Goal: Task Accomplishment & Management: Manage account settings

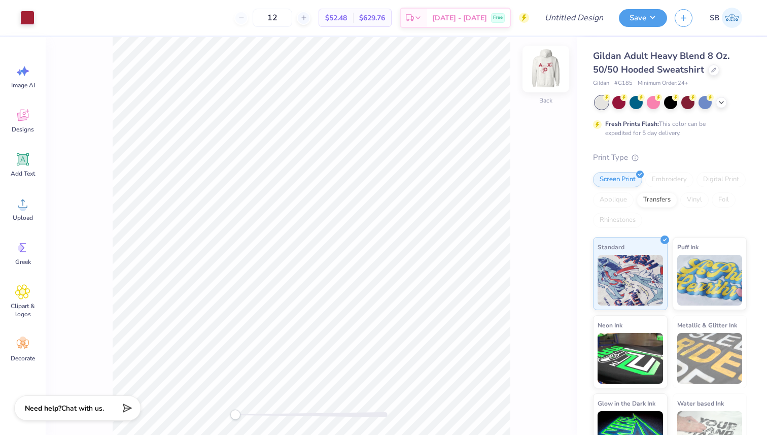
click at [534, 72] on img at bounding box center [546, 69] width 41 height 41
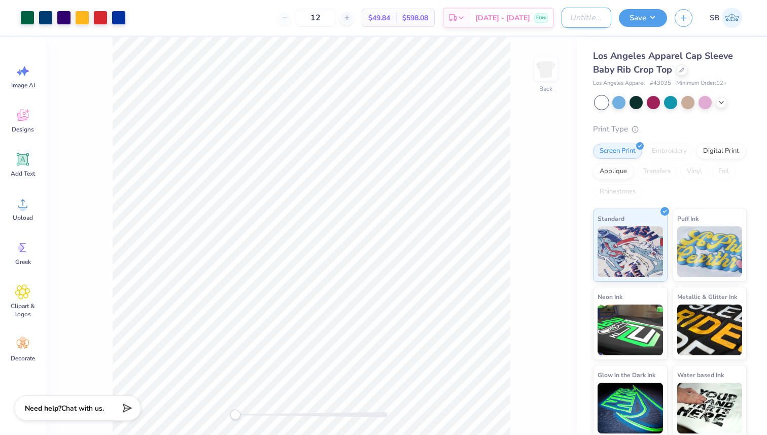
click at [579, 22] on input "Design Title" at bounding box center [587, 18] width 50 height 20
type input "trideltphilo"
click at [651, 16] on button "Save" at bounding box center [643, 17] width 48 height 18
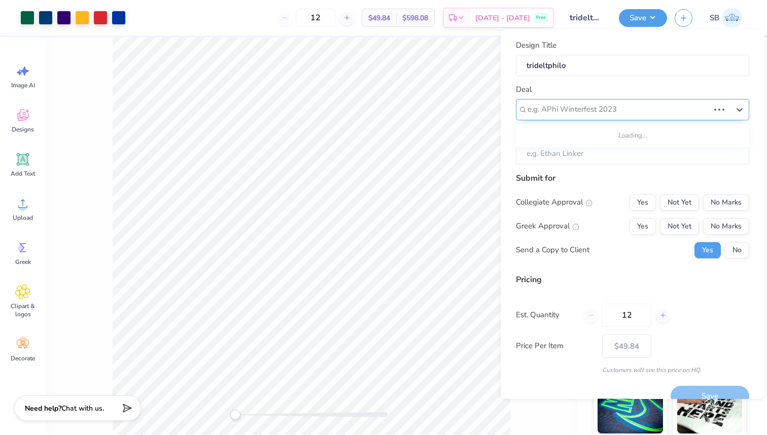
click at [593, 103] on div at bounding box center [619, 109] width 182 height 14
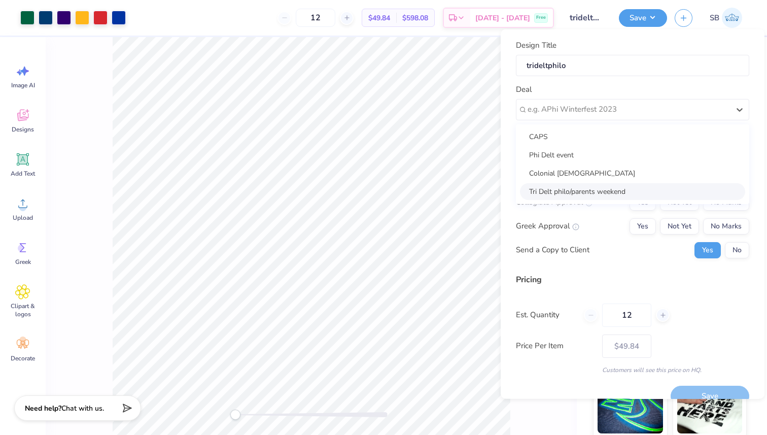
click at [586, 190] on div "Tri Delt philo/parents weekend" at bounding box center [632, 191] width 225 height 17
type input "Chandler Duntz"
type input "$75.84"
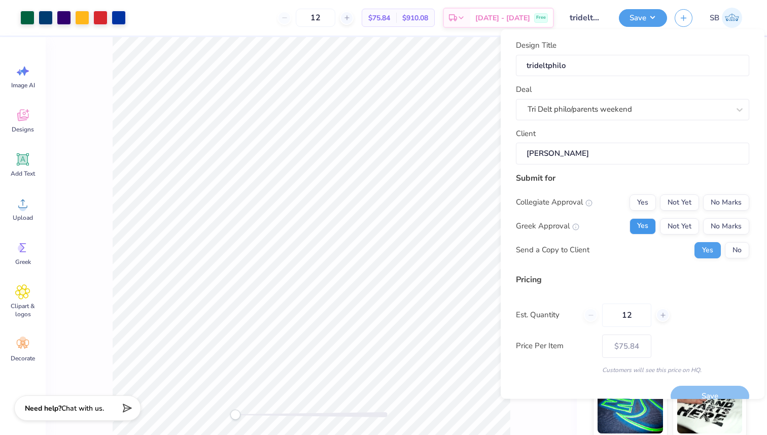
click at [646, 223] on button "Yes" at bounding box center [643, 226] width 26 height 16
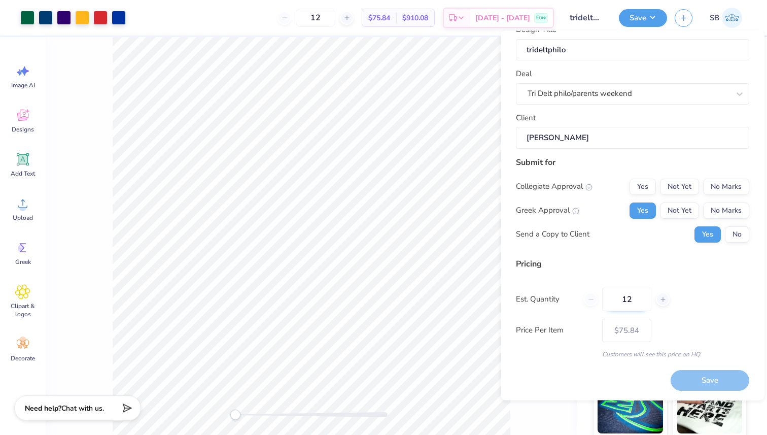
click at [637, 298] on input "12" at bounding box center [626, 298] width 49 height 23
type input "1"
type input "0"
type input "100"
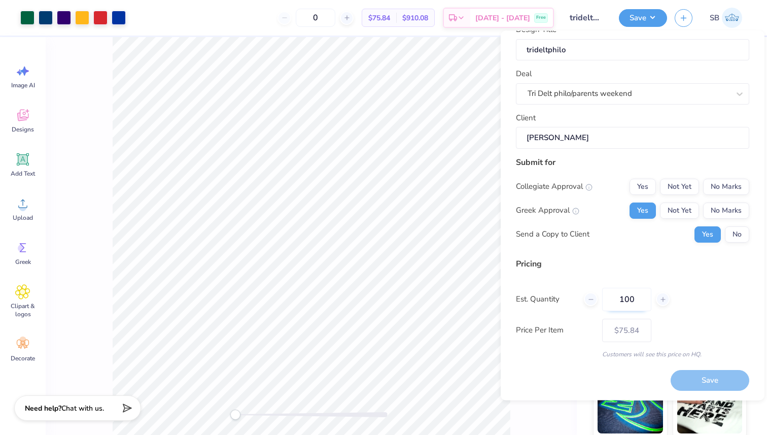
type input "100"
type input "$36.20"
type input "100"
click at [697, 315] on div "Pricing Est. Quantity 100 Price Per Item $36.20 Customers will see this price o…" at bounding box center [632, 307] width 233 height 101
click at [720, 182] on button "No Marks" at bounding box center [726, 186] width 46 height 16
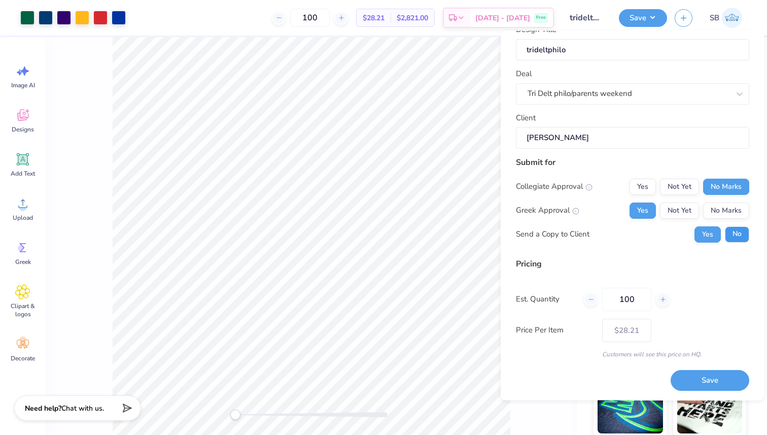
click at [734, 234] on button "No" at bounding box center [737, 234] width 24 height 16
click at [717, 378] on button "Save" at bounding box center [710, 380] width 79 height 21
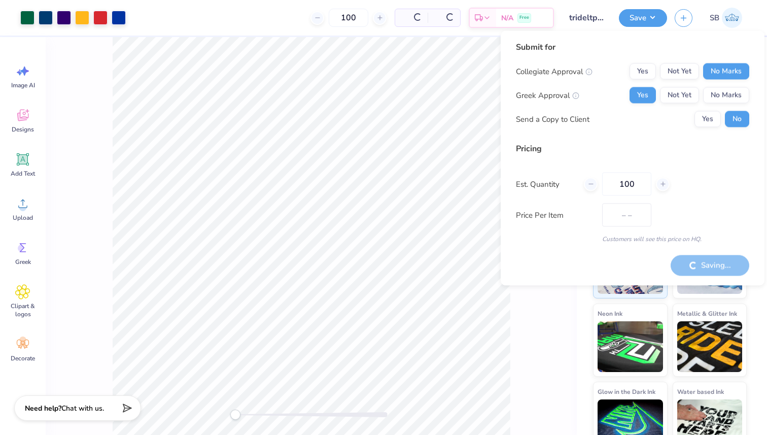
type input "$28.21"
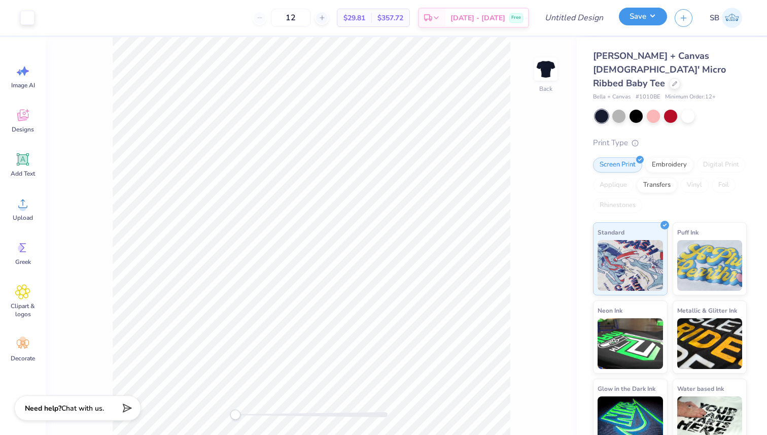
click at [646, 22] on button "Save" at bounding box center [643, 17] width 48 height 18
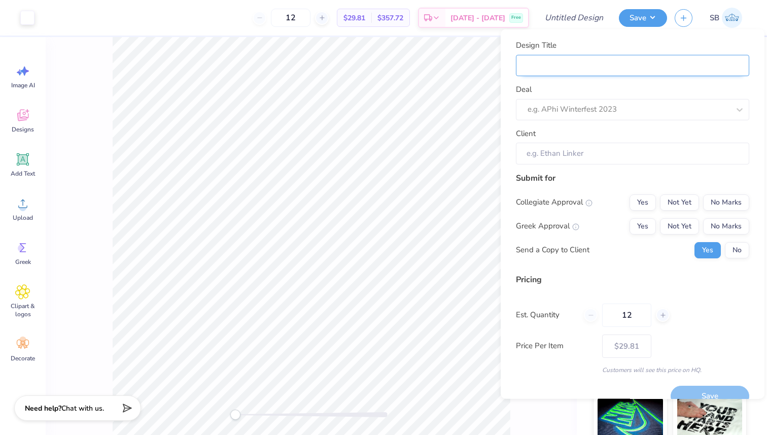
click at [590, 62] on input "Design Title" at bounding box center [632, 65] width 233 height 22
type input "a"
type input "al"
type input "alp"
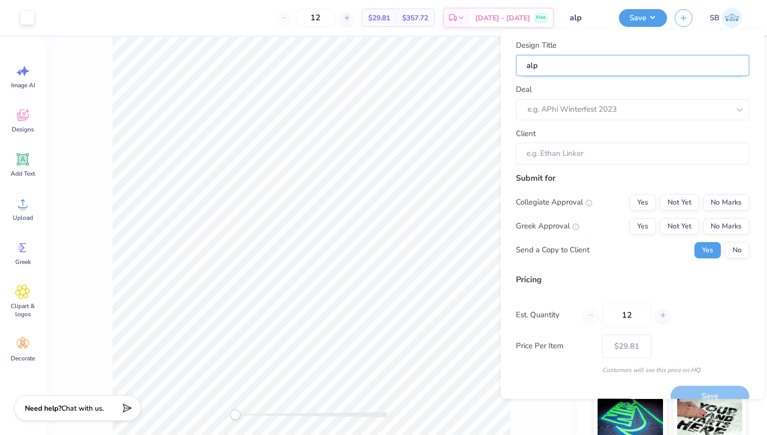
type input "alph"
type input "alpha"
type input "alphac"
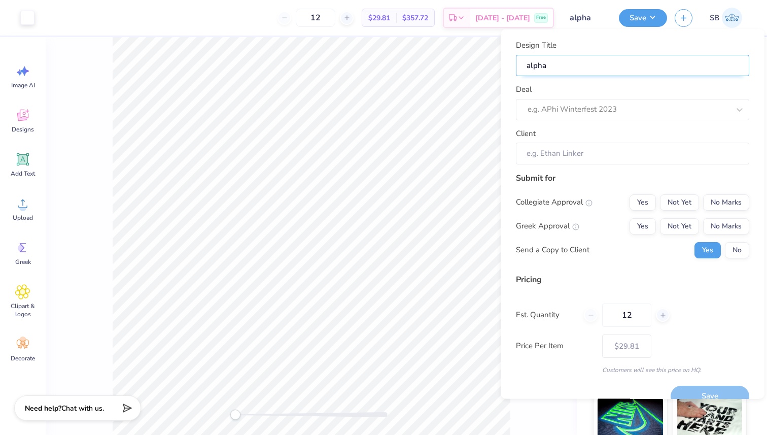
type input "alphac"
type input "alphach"
type input "alphachi"
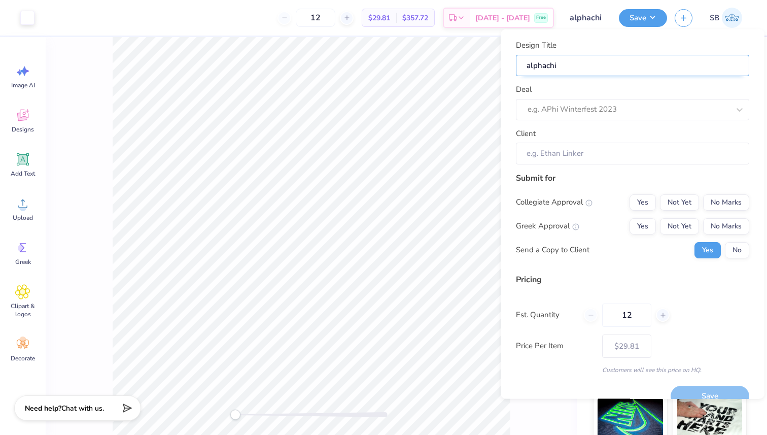
type input "alphach"
type input "alphac"
type input "alpha"
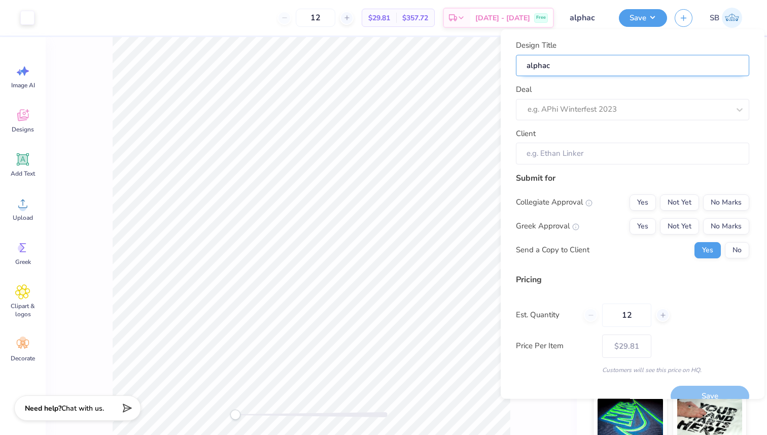
type input "alpha"
type input "alph"
type input "alp"
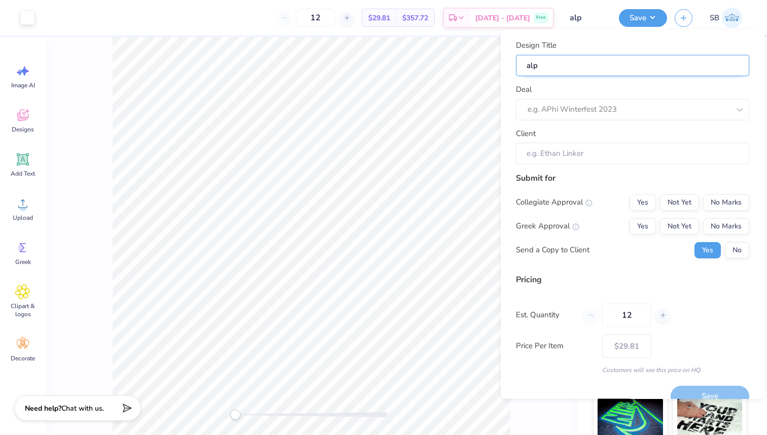
type input "al"
type input "a"
type input "ac"
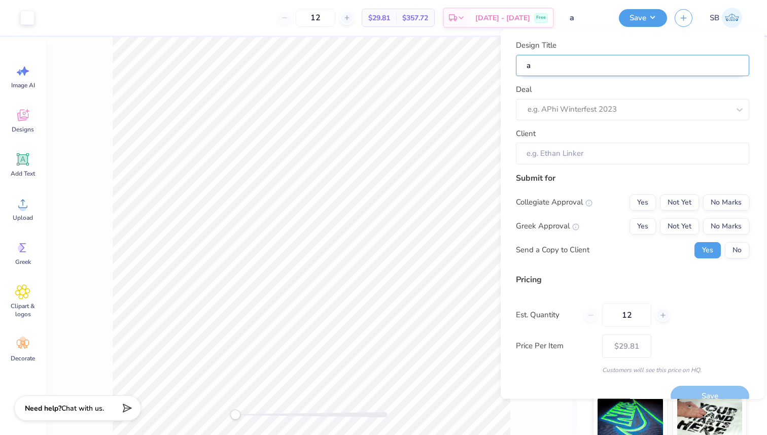
type input "ac"
type input "ach"
type input "achi"
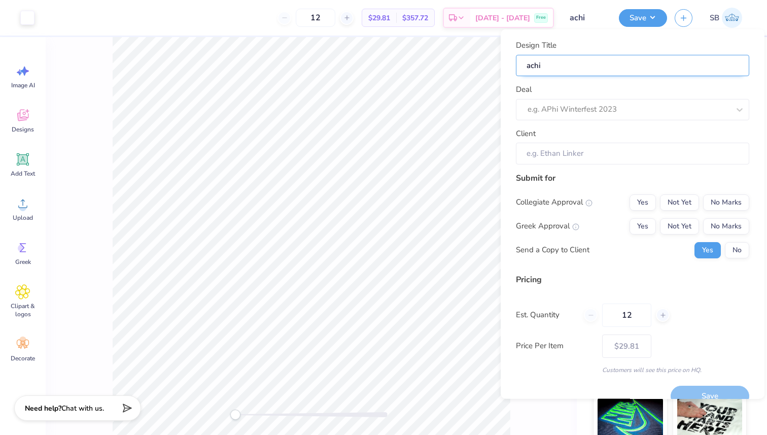
type input "achio"
type input "achios"
type input "achiosi"
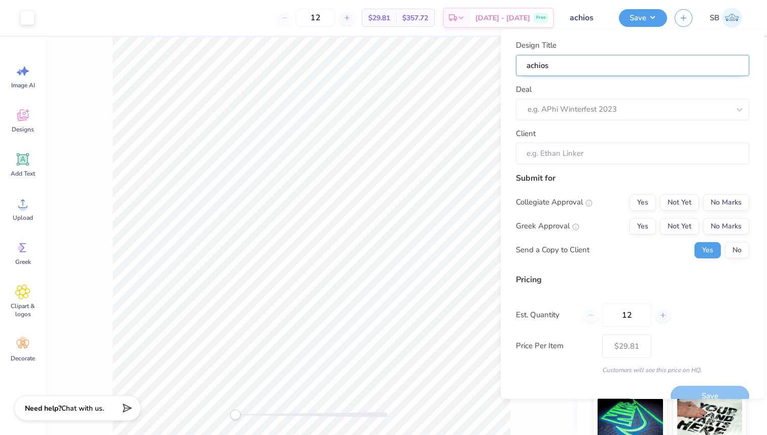
type input "achiosi"
type input "achiosis"
type input "achiosist"
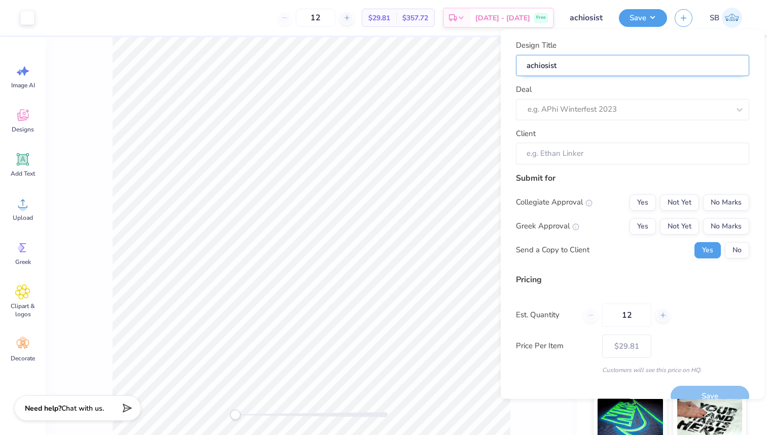
type input "achiosiste"
type input "achiosister"
type input "achiosisterh"
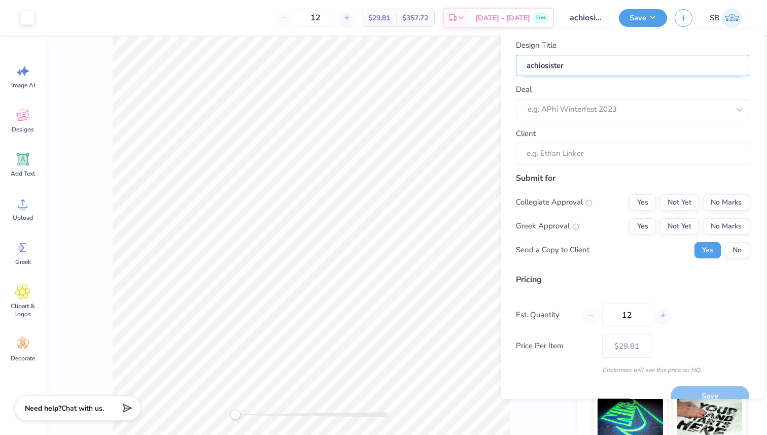
type input "achiosisterh"
type input "achiosisterho"
type input "achiosisterhoo"
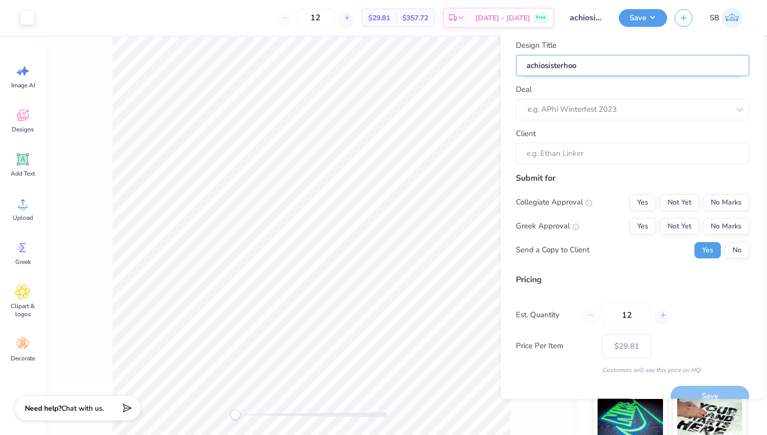
type input "achiosisterhood"
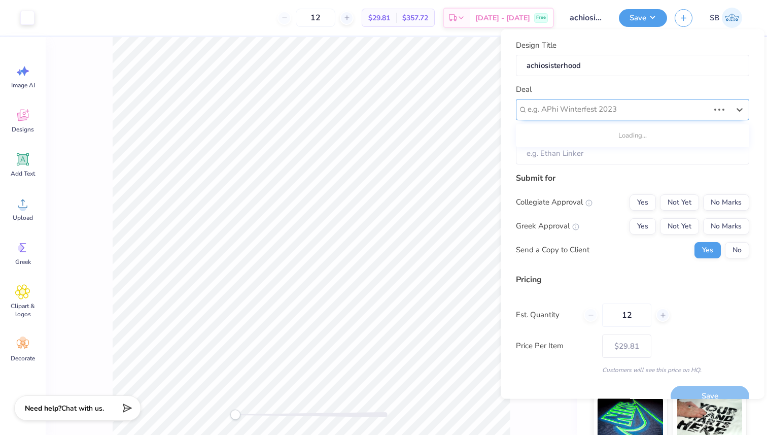
click at [582, 101] on div "e.g. APhi Winterfest 2023" at bounding box center [619, 109] width 184 height 16
type input "a"
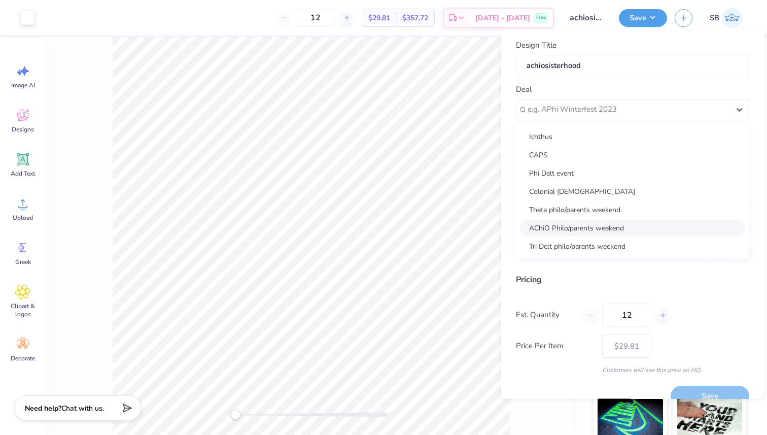
click at [574, 233] on div "AChiO Philo/parents weekend" at bounding box center [632, 227] width 225 height 17
type input "[PERSON_NAME]"
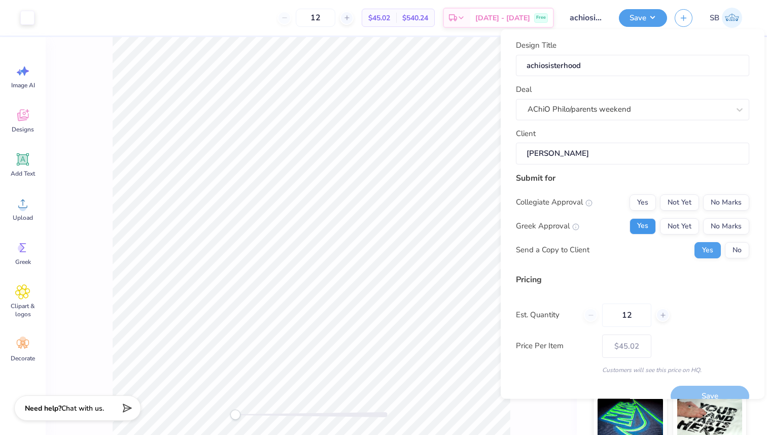
click at [639, 230] on button "Yes" at bounding box center [643, 226] width 26 height 16
click at [735, 206] on button "No Marks" at bounding box center [726, 202] width 46 height 16
type input "$35.08"
click at [741, 244] on button "No" at bounding box center [737, 249] width 24 height 16
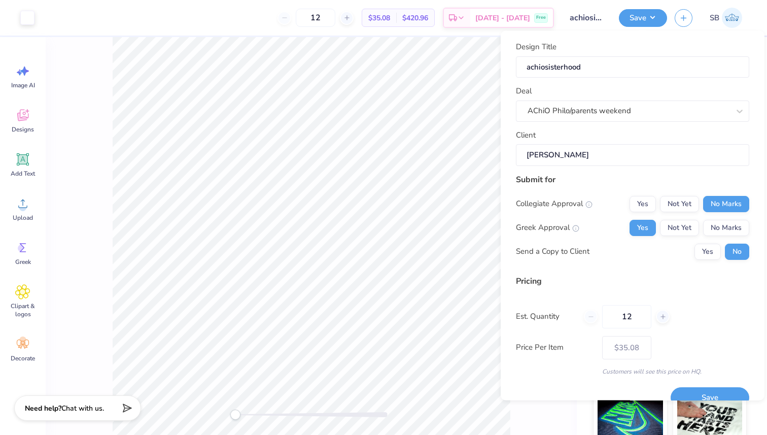
scroll to position [17, 0]
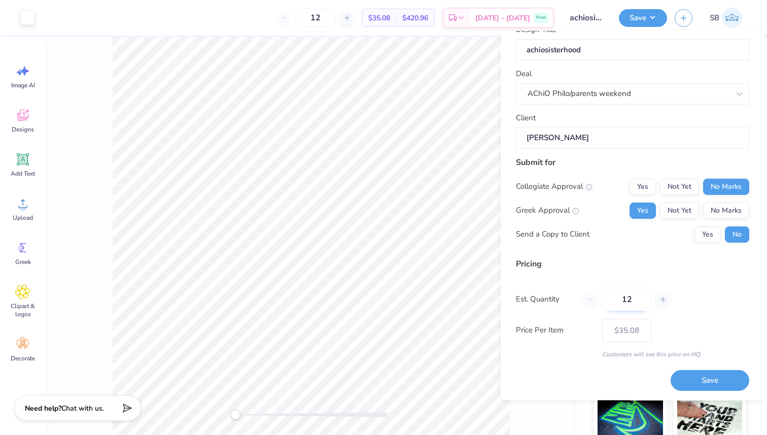
click at [634, 302] on input "12" at bounding box center [626, 298] width 49 height 23
type input "1"
type input "0"
type input "050"
type input "50"
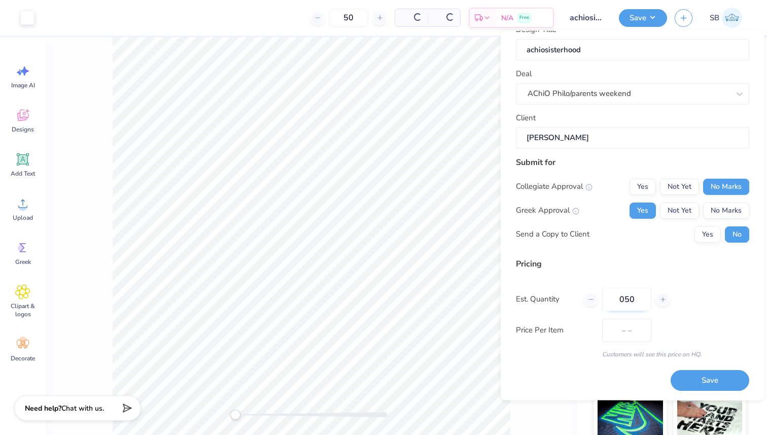
type input "$22.29"
type input "0"
type input "50"
click at [689, 383] on button "Save" at bounding box center [710, 380] width 79 height 21
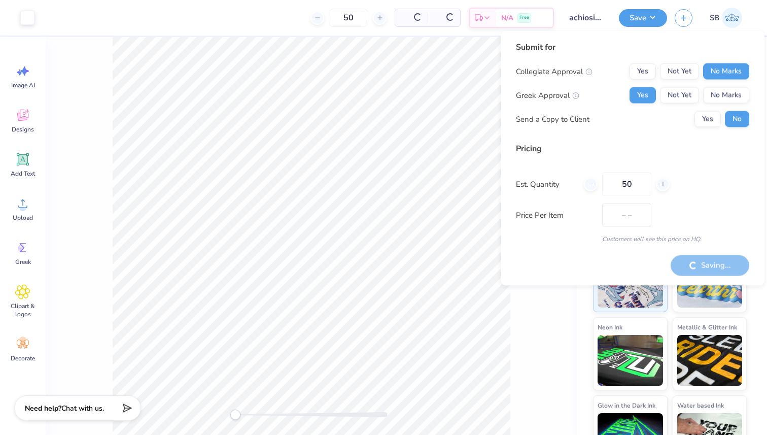
type input "$22.29"
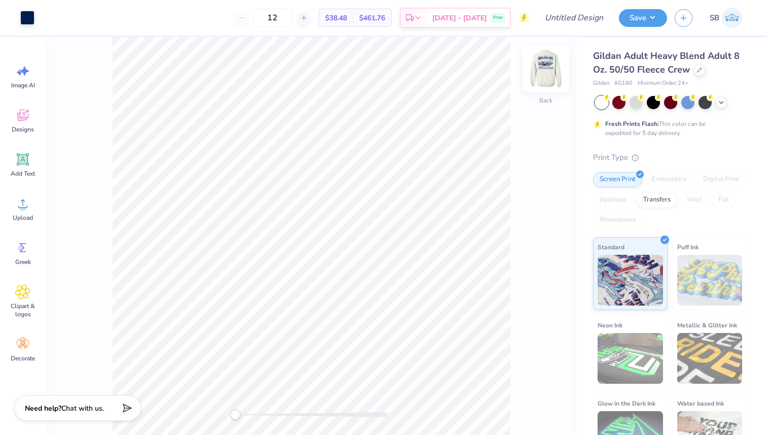
click at [548, 72] on img at bounding box center [546, 69] width 41 height 41
click at [643, 19] on button "Save" at bounding box center [643, 17] width 48 height 18
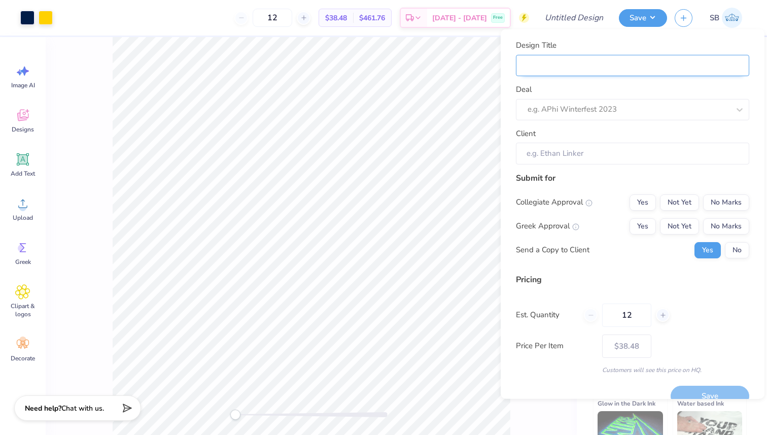
click at [563, 65] on input "Design Title" at bounding box center [632, 65] width 233 height 22
type input "k"
type input "ka"
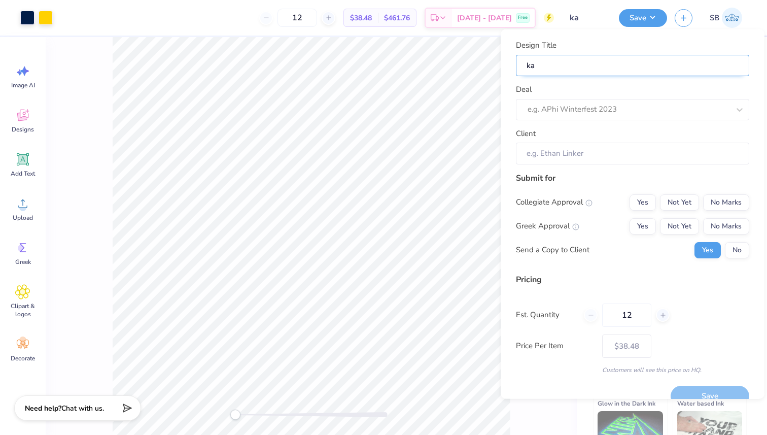
type input "kap"
type input "kapp"
type input "kappa"
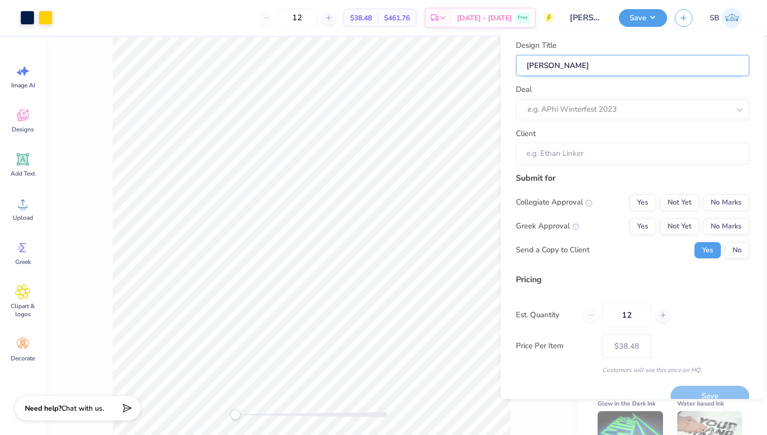
type input "kappa"
type input "kapp"
type input "kap"
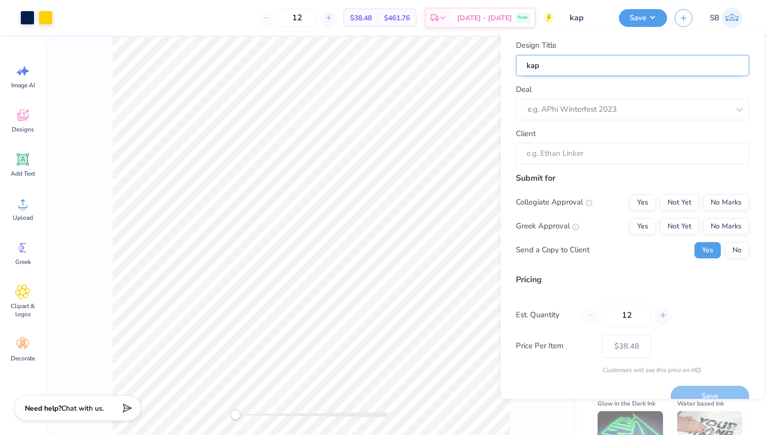
type input "ka"
type input "k"
type input "t"
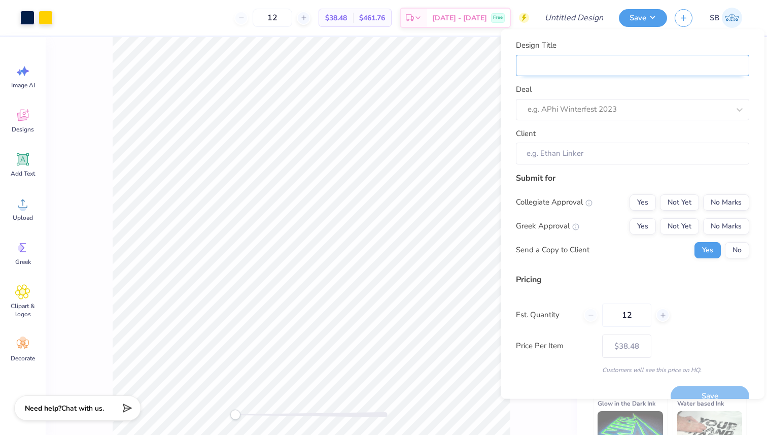
type input "t"
type input "th"
type input "the"
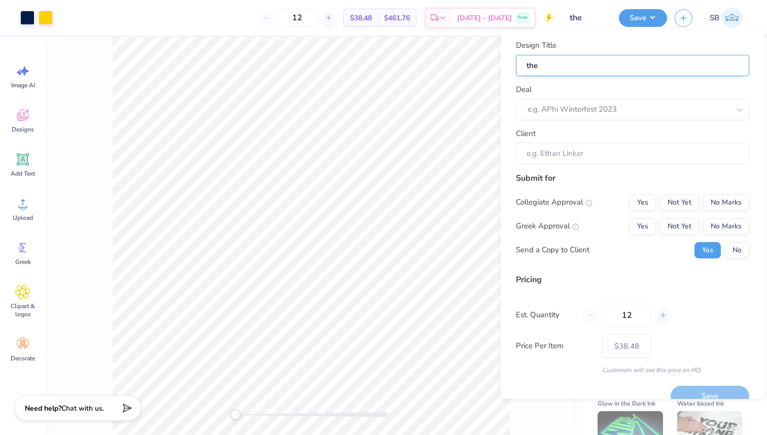
type input "thet"
type input "theta"
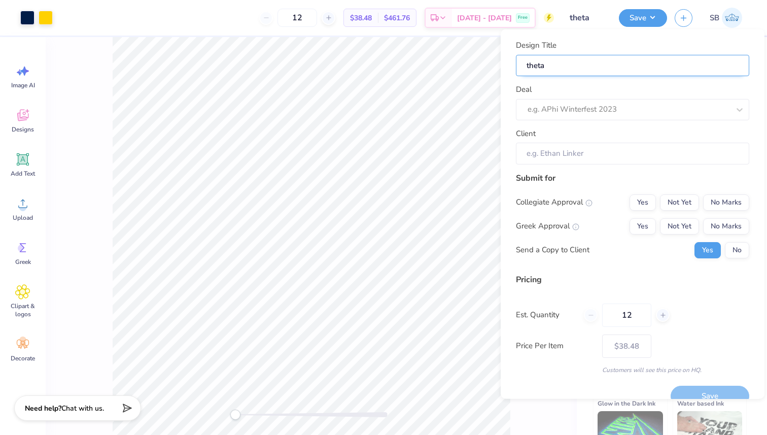
type input "theta"
type input "thetah"
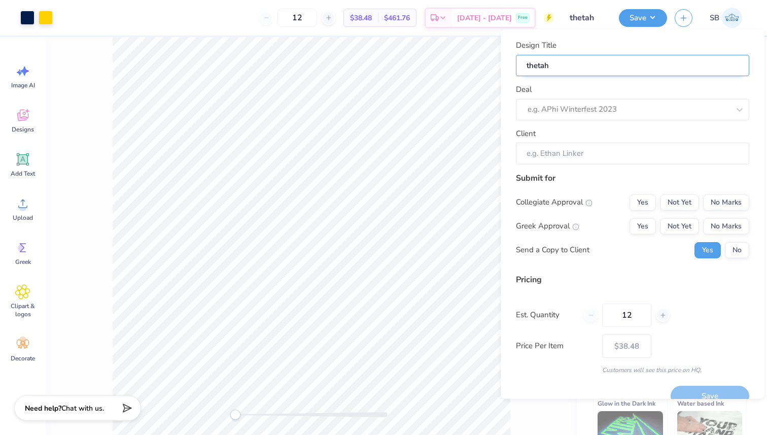
type input "thetahc"
type input "thetah"
type input "thetaho"
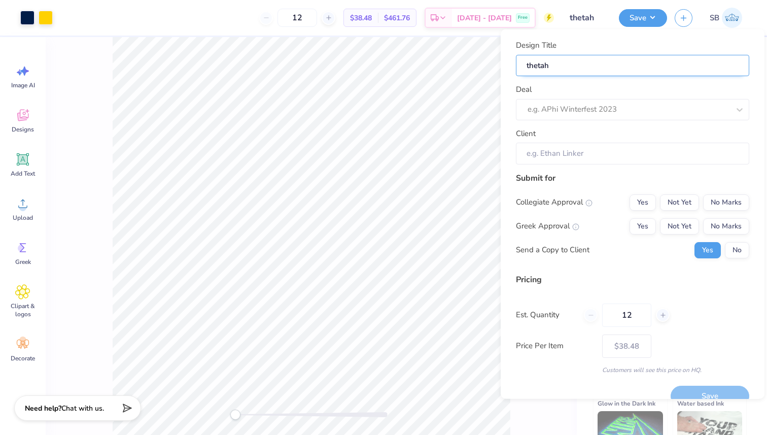
type input "thetaho"
type input "thetahoc"
type input "thetahoco"
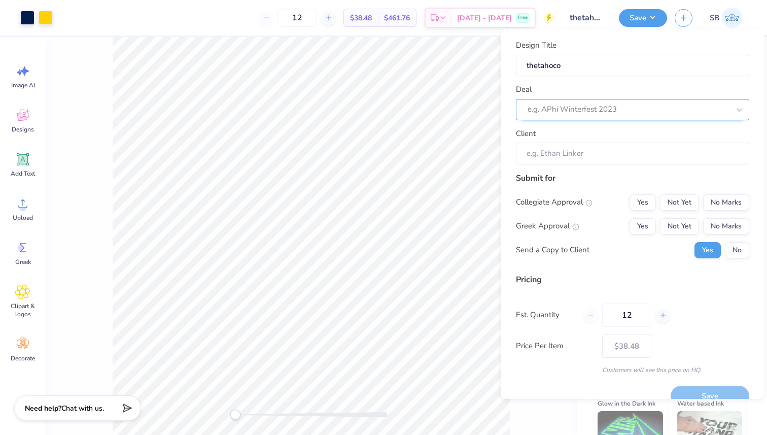
click at [567, 107] on div at bounding box center [629, 109] width 202 height 14
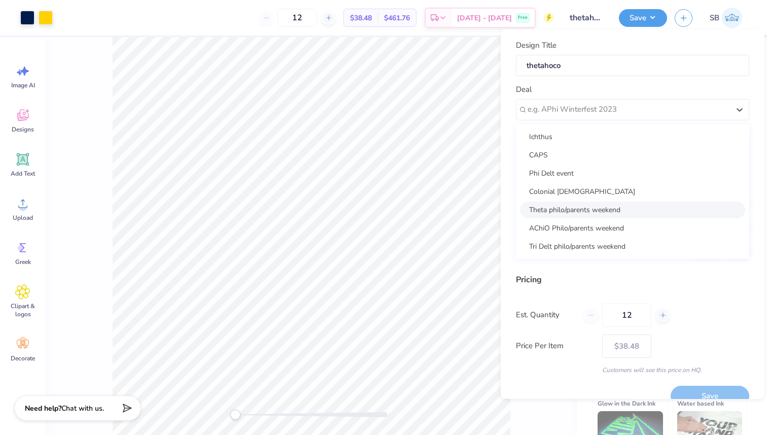
click at [561, 206] on div "Theta philo/parents weekend" at bounding box center [632, 209] width 225 height 17
type input "Anna Theta"
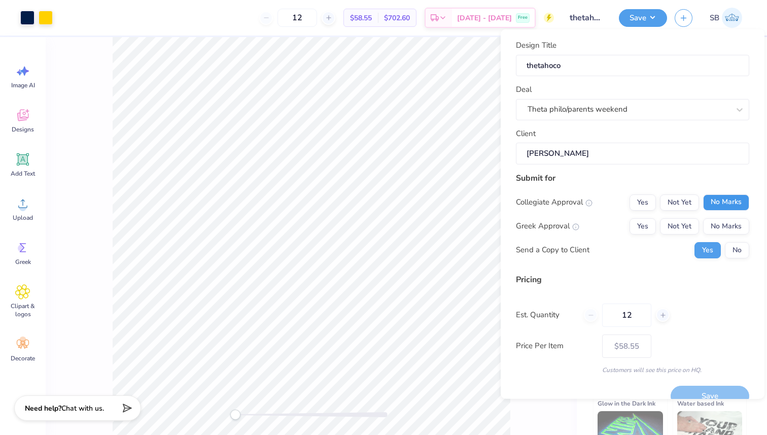
click at [723, 203] on button "No Marks" at bounding box center [726, 202] width 46 height 16
click at [642, 231] on button "Yes" at bounding box center [643, 226] width 26 height 16
type input "$45.63"
click at [742, 248] on button "No" at bounding box center [737, 249] width 24 height 16
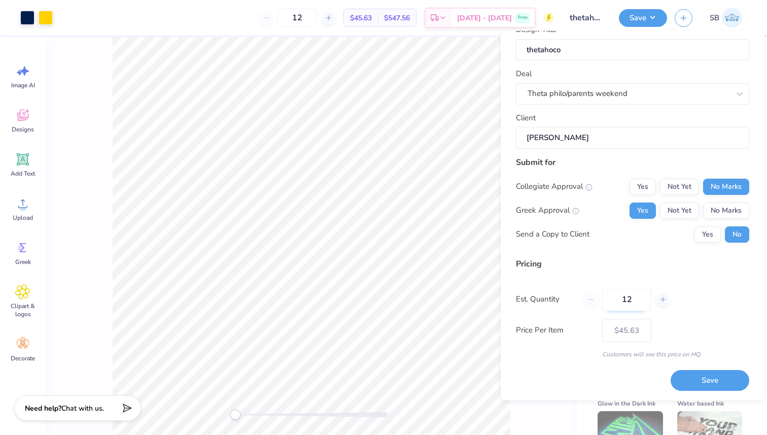
click at [640, 295] on input "12" at bounding box center [626, 298] width 49 height 23
type input "1"
type input "50"
type input "$26.88"
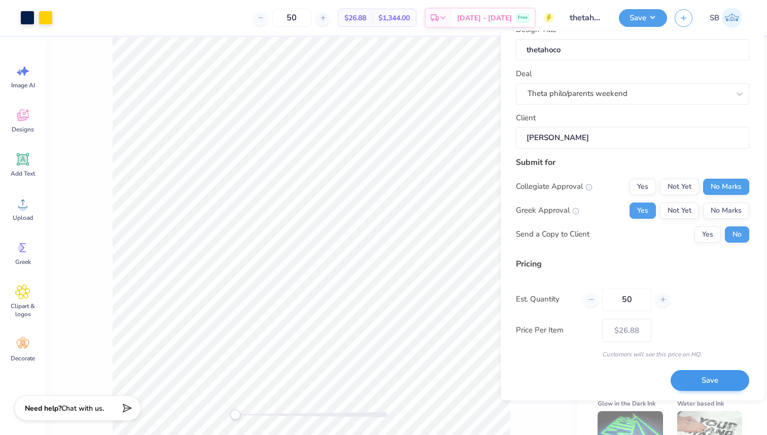
type input "50"
click at [692, 375] on button "Save" at bounding box center [710, 380] width 79 height 21
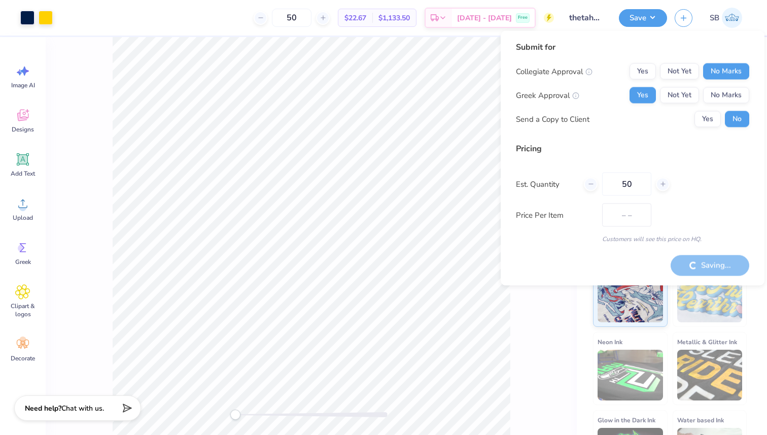
type input "$26.88"
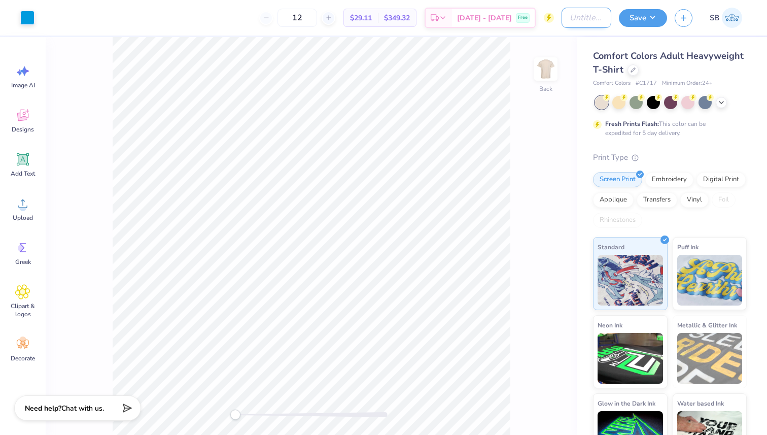
click at [568, 20] on input "Design Title" at bounding box center [587, 18] width 50 height 20
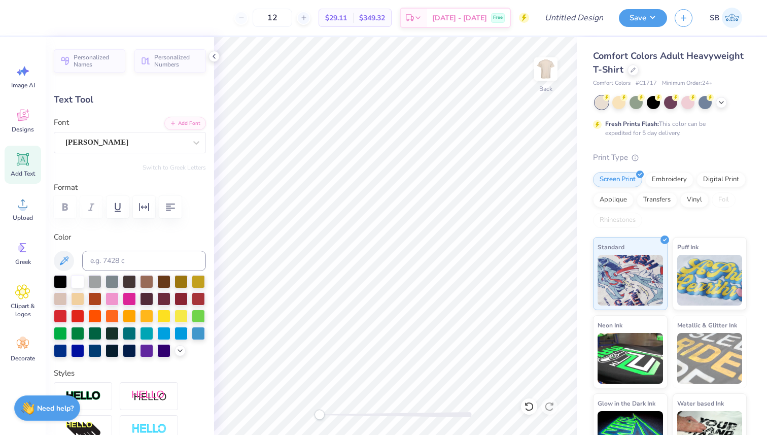
scroll to position [0, 3]
type textarea "MANHATTAN KS"
click at [583, 18] on input "Design Title" at bounding box center [587, 18] width 50 height 20
type input "achiosisterhood"
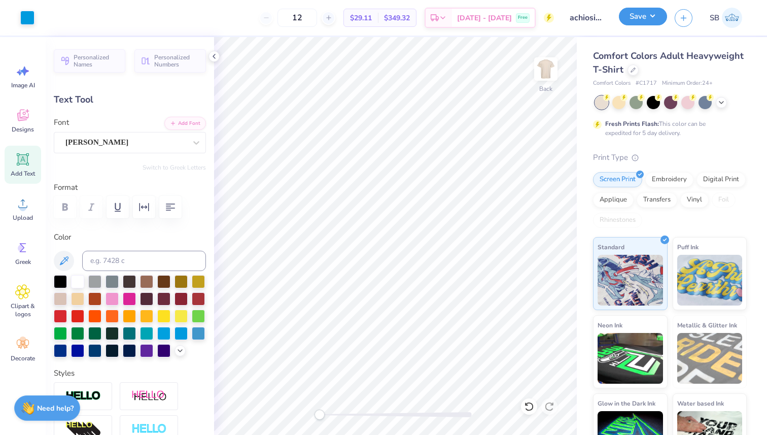
click at [637, 20] on button "Save" at bounding box center [643, 17] width 48 height 18
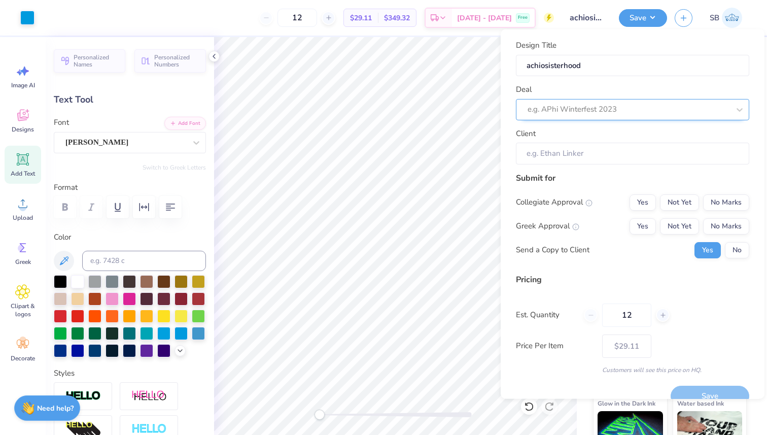
click at [594, 114] on div at bounding box center [629, 109] width 202 height 14
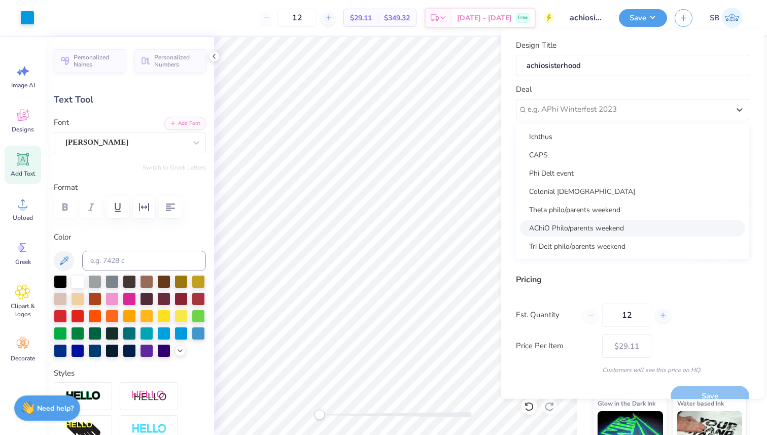
click at [579, 231] on div "AChiO Philo/parents weekend" at bounding box center [632, 227] width 225 height 17
type input "[PERSON_NAME]"
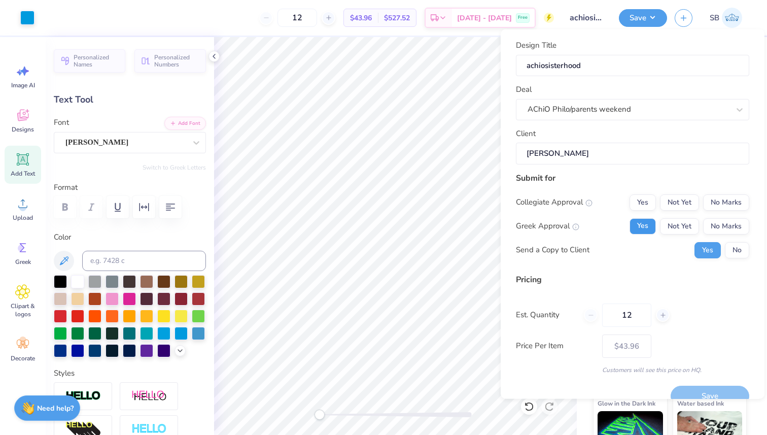
click at [643, 219] on button "Yes" at bounding box center [643, 226] width 26 height 16
click at [714, 210] on button "No Marks" at bounding box center [726, 202] width 46 height 16
type input "$34.26"
click at [737, 252] on button "No" at bounding box center [737, 249] width 24 height 16
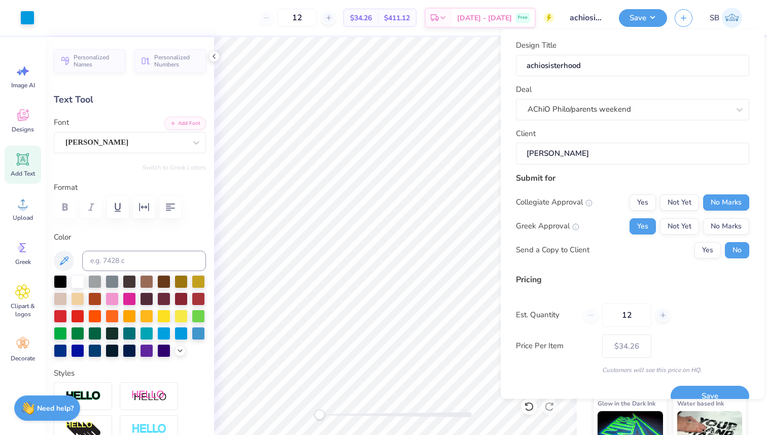
scroll to position [17, 0]
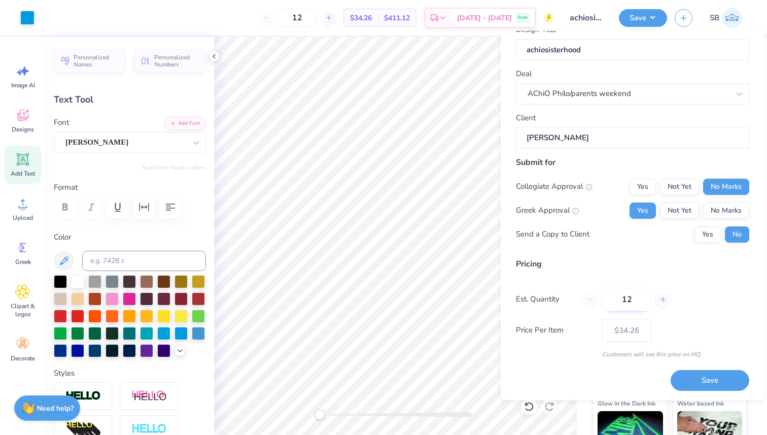
click at [635, 298] on input "12" at bounding box center [626, 298] width 49 height 23
type input "1"
type input "50"
type input "$20.57"
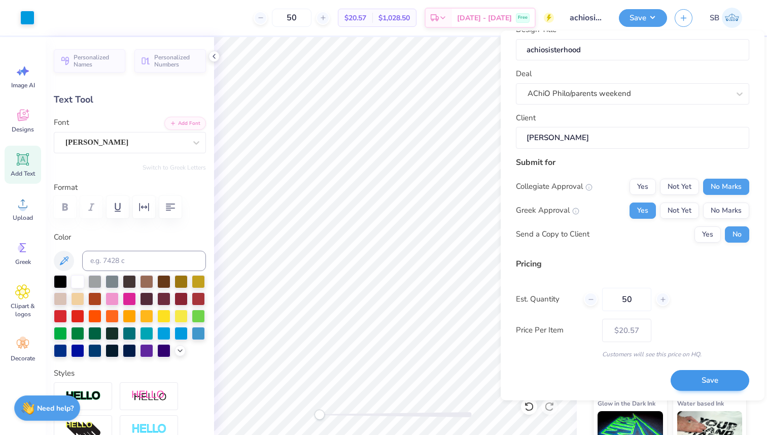
type input "50"
click at [683, 382] on button "Save" at bounding box center [710, 380] width 79 height 21
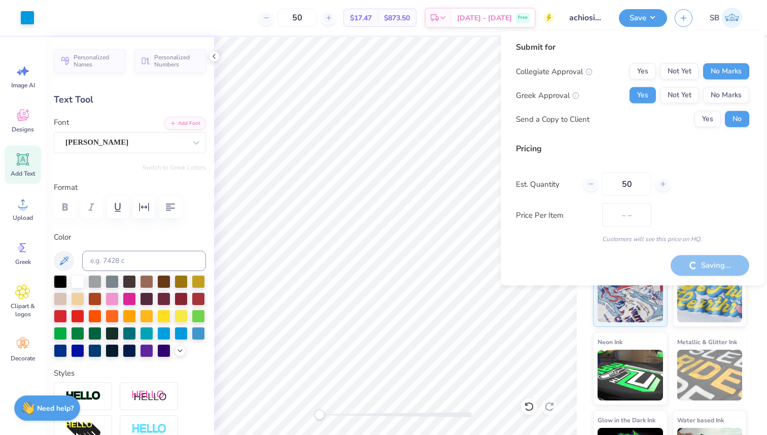
type input "$20.57"
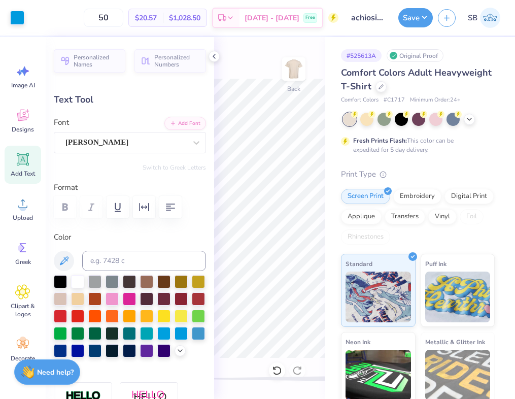
click at [277, 56] on div "Back" at bounding box center [269, 218] width 111 height 362
